Goal: Information Seeking & Learning: Check status

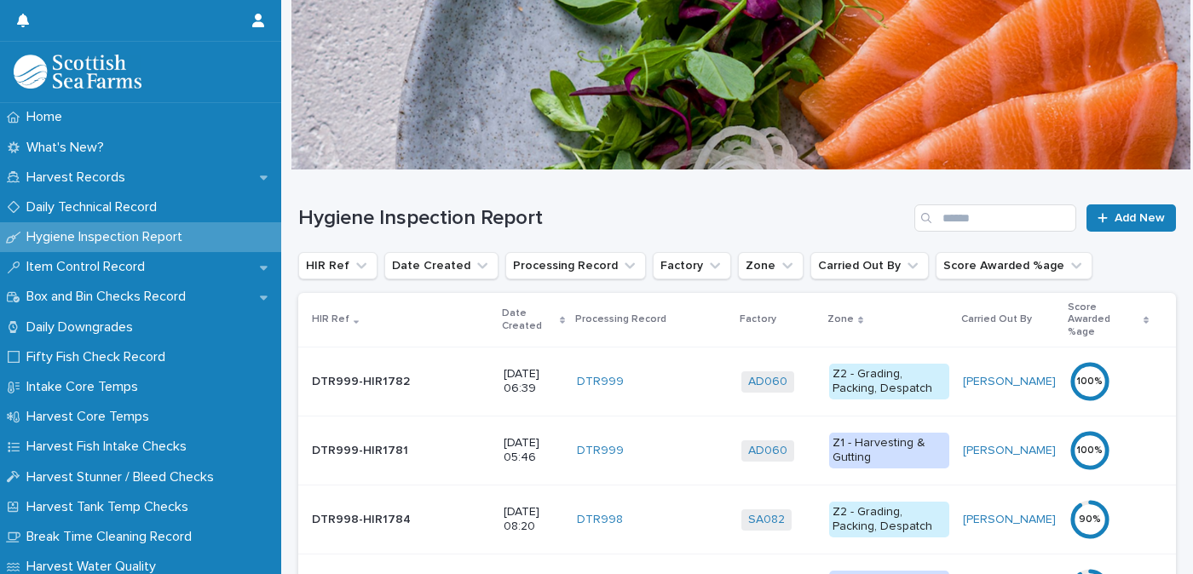
click at [502, 304] on p "Date Created" at bounding box center [528, 320] width 53 height 32
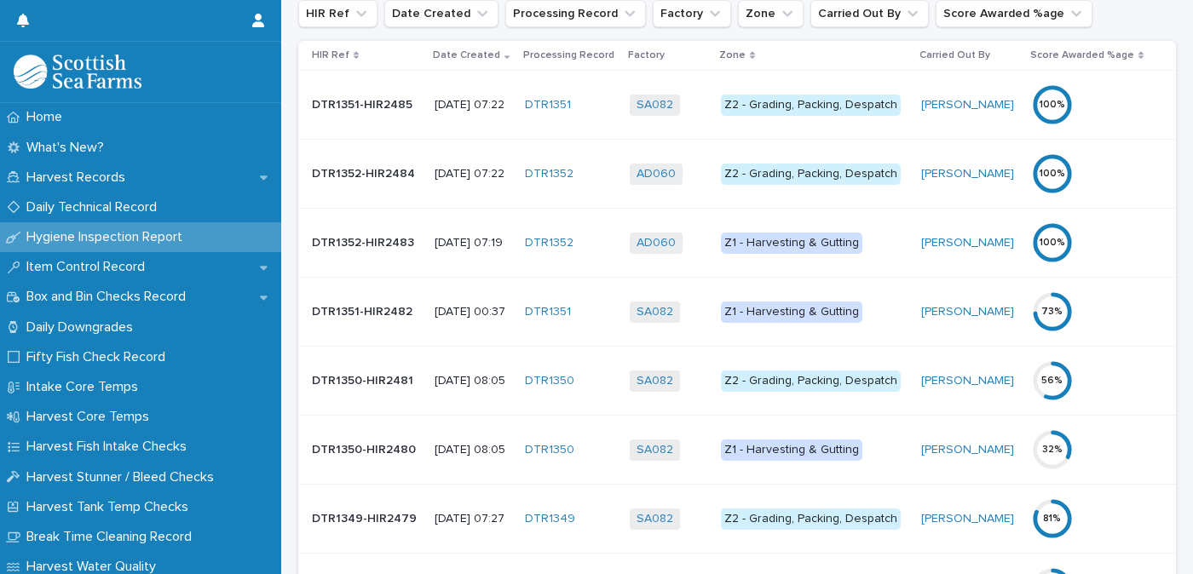
scroll to position [256, 0]
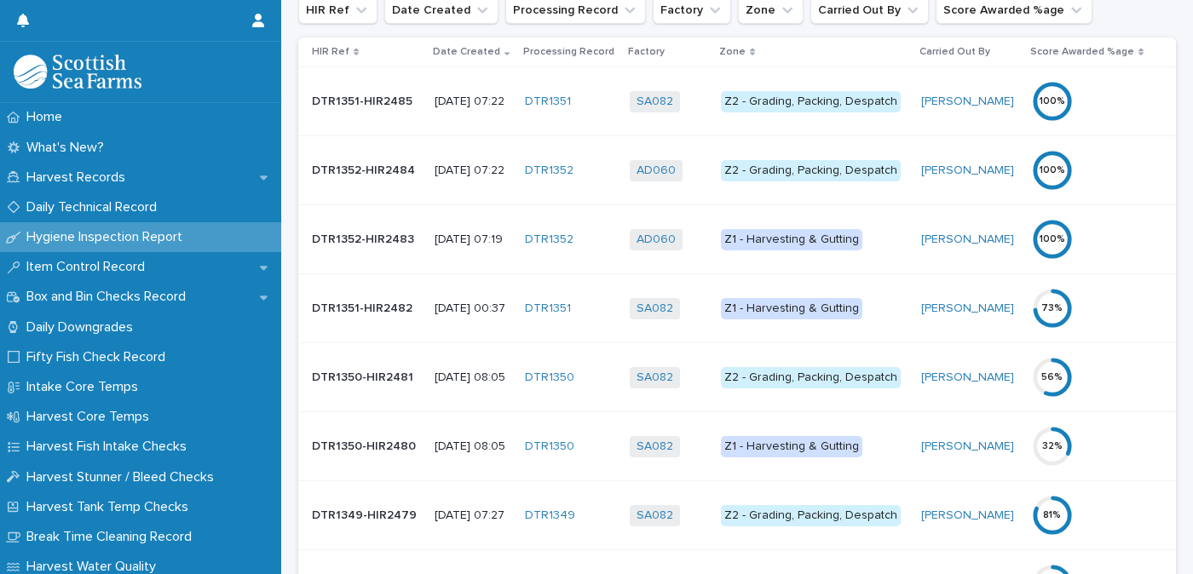
click at [777, 308] on div "Z1 - Harvesting & Gutting" at bounding box center [791, 308] width 141 height 21
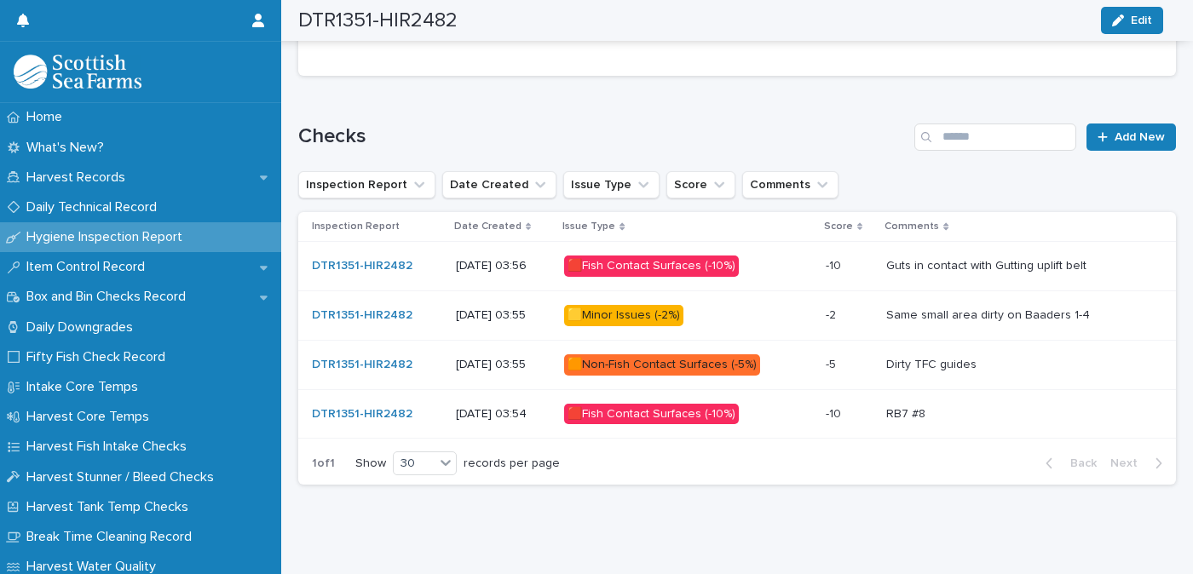
scroll to position [897, 0]
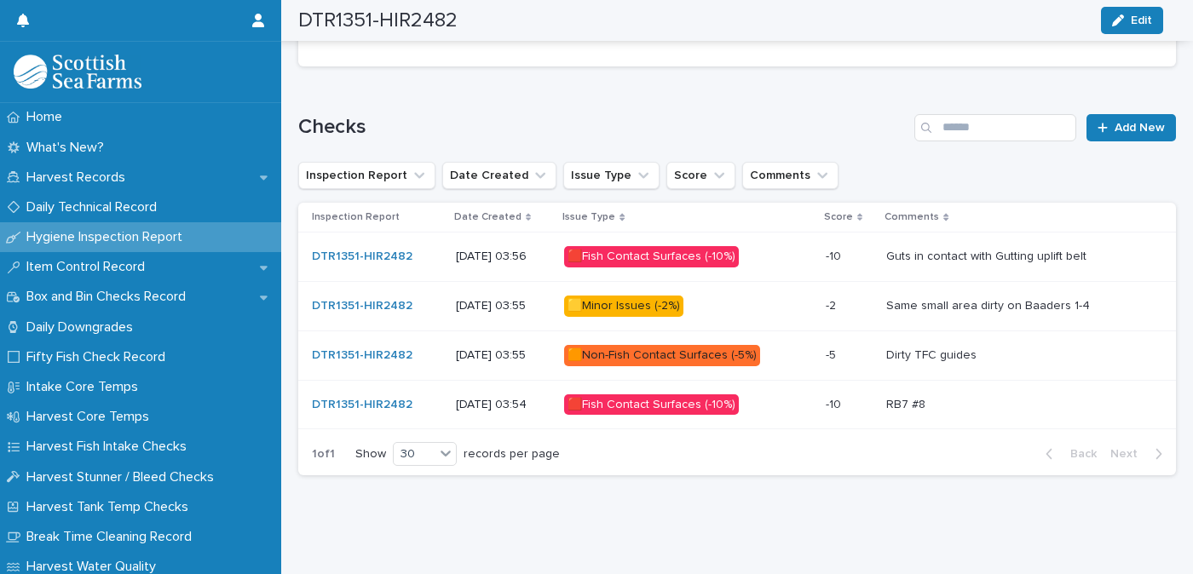
click at [661, 394] on div "🟥Fish Contact Surfaces (-10%)" at bounding box center [651, 404] width 175 height 21
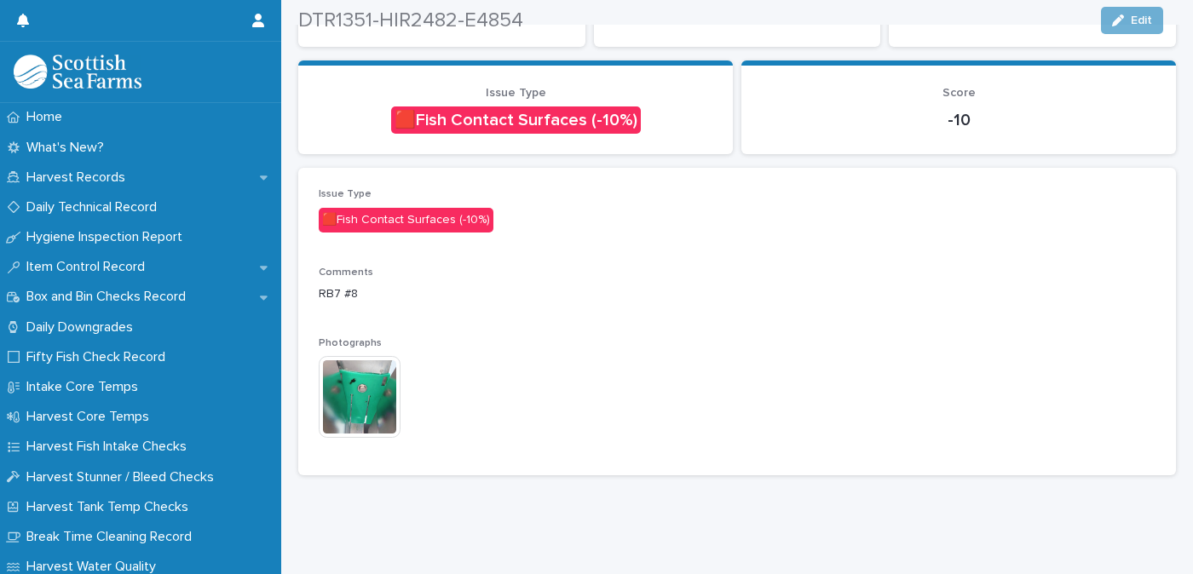
scroll to position [177, 0]
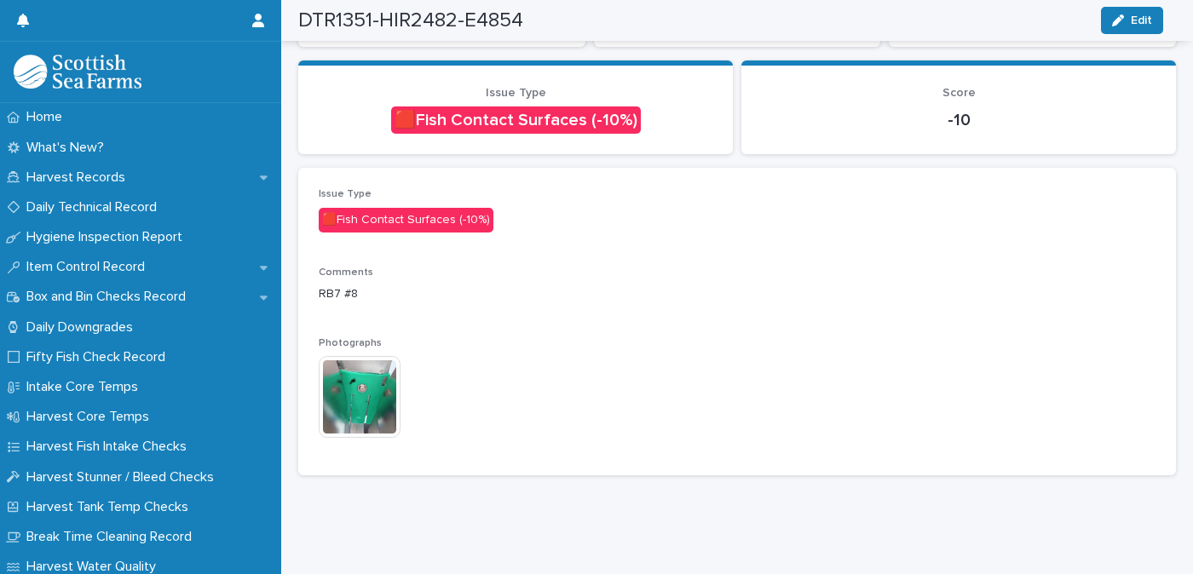
click at [348, 380] on img at bounding box center [360, 397] width 82 height 82
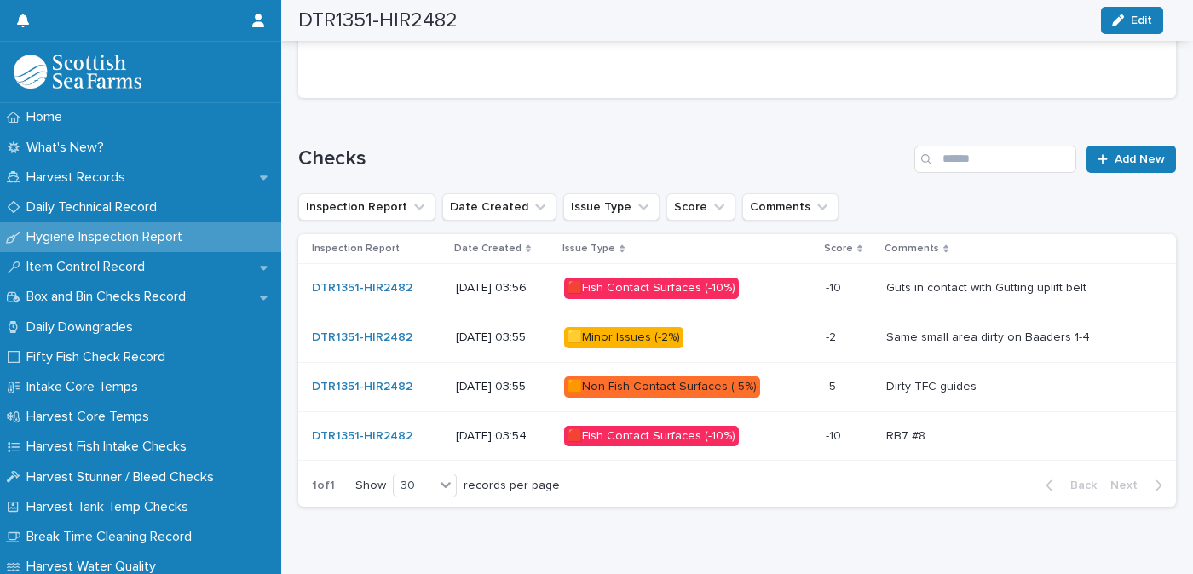
scroll to position [897, 0]
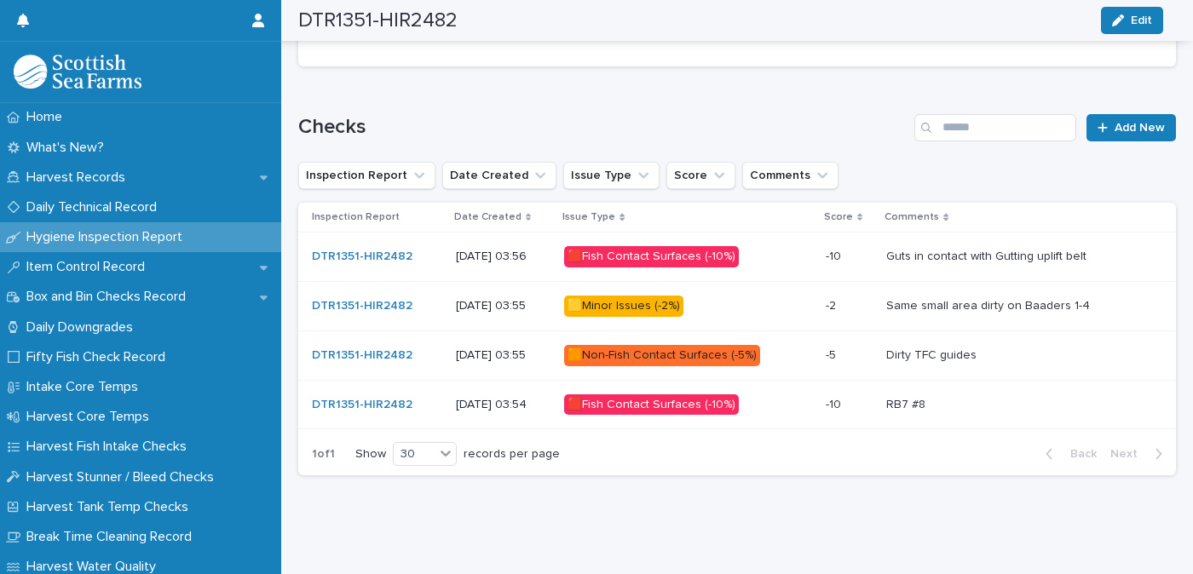
click at [699, 345] on div "🟧Non-Fish Contact Surfaces (-5%)" at bounding box center [662, 355] width 196 height 21
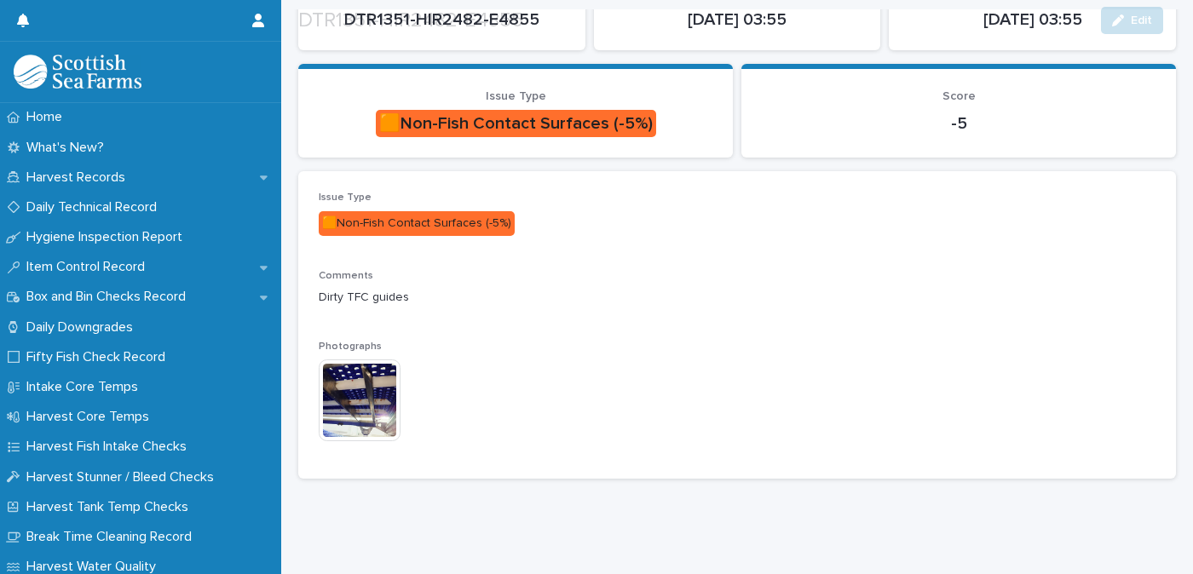
scroll to position [177, 0]
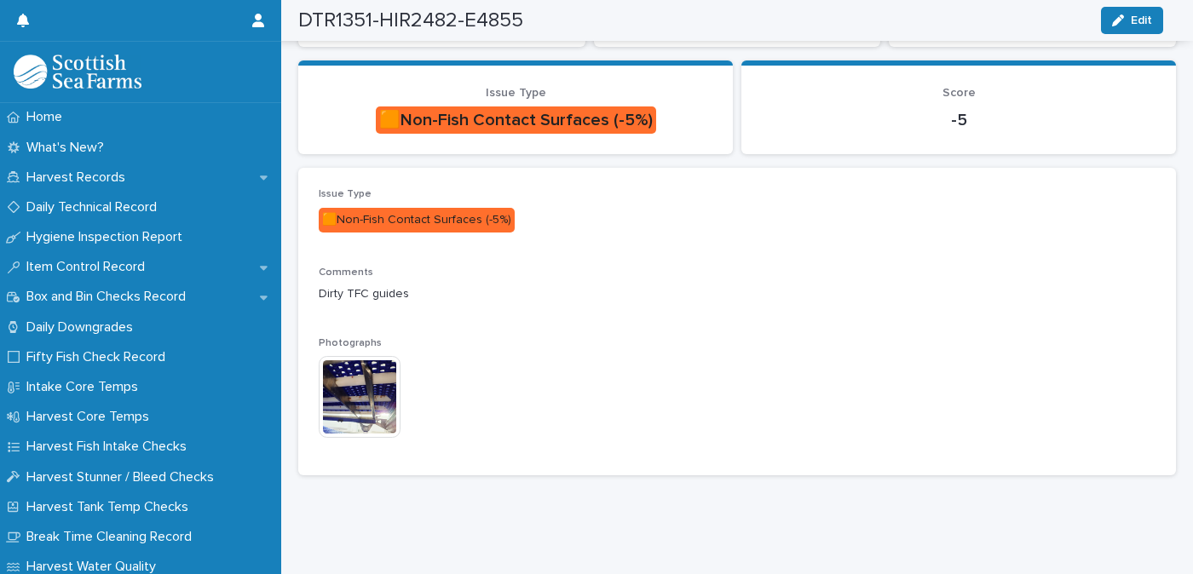
click at [375, 385] on img at bounding box center [360, 397] width 82 height 82
